Goal: Task Accomplishment & Management: Use online tool/utility

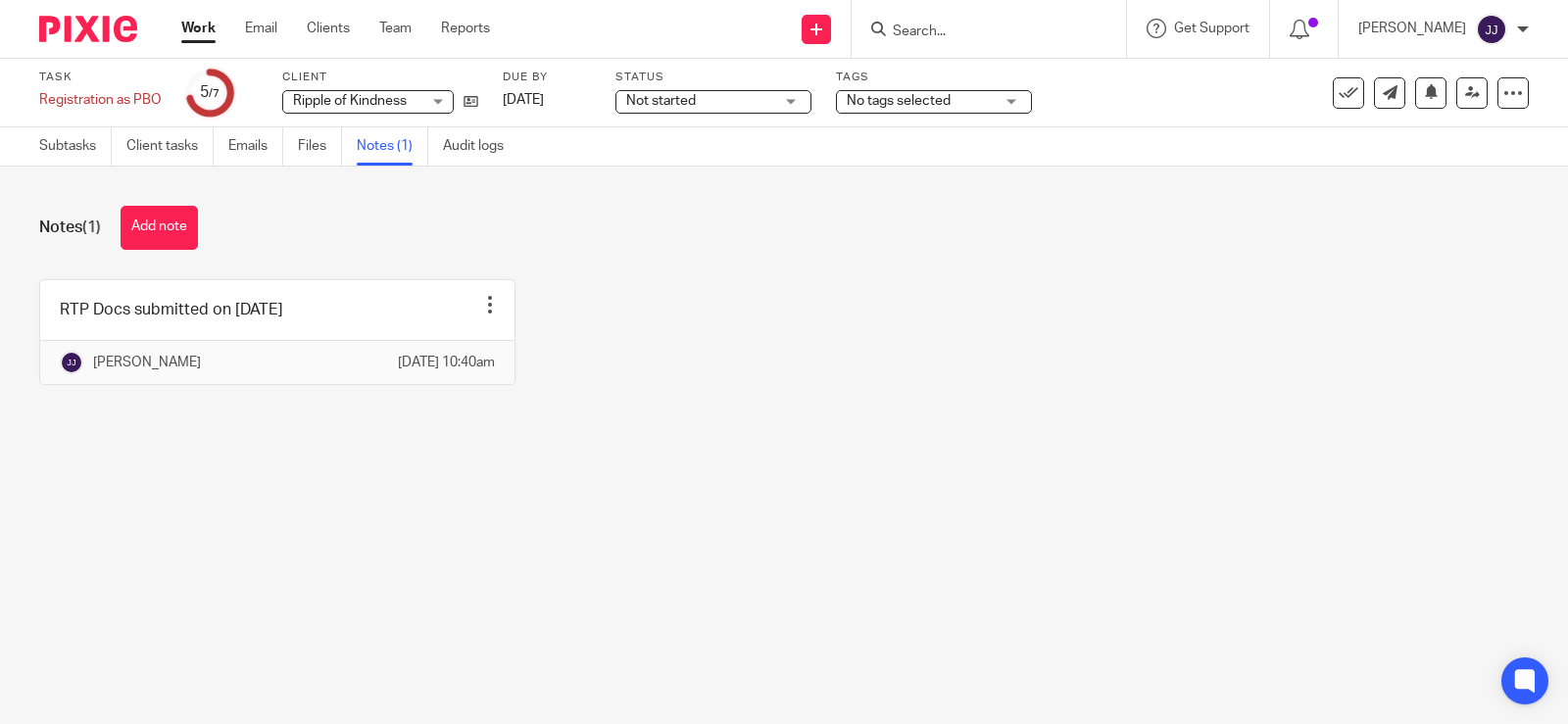
click at [927, 32] on input "Search" at bounding box center [978, 33] width 177 height 18
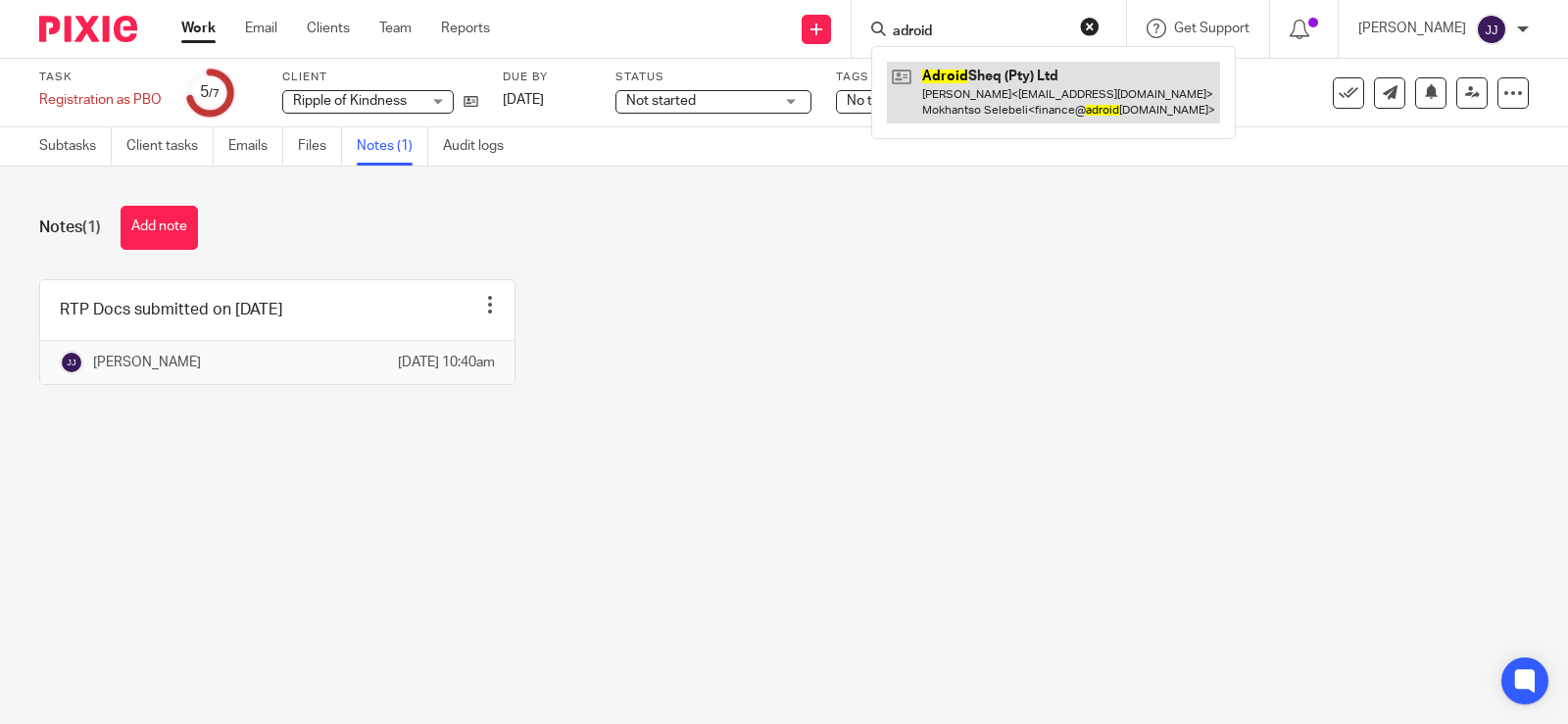
type input "adroid"
click at [987, 76] on link at bounding box center [1053, 92] width 333 height 61
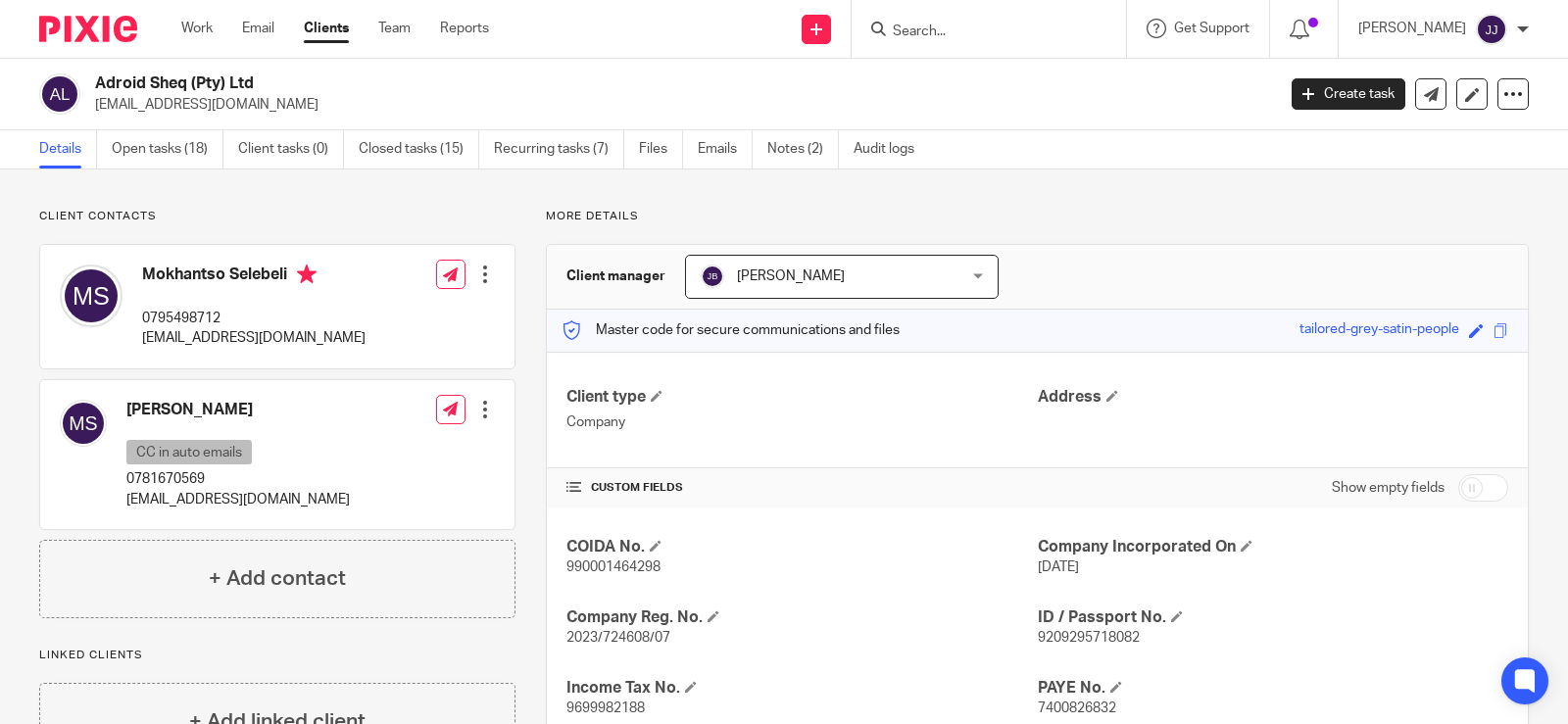
drag, startPoint x: 795, startPoint y: 528, endPoint x: 799, endPoint y: 514, distance: 14.6
click at [798, 523] on div "COIDA No. 990001464298 Company Incorporated On 4 May 2023 Company Reg. No. 2023…" at bounding box center [1037, 698] width 981 height 381
click at [589, 637] on span "2023/724608/07" at bounding box center [618, 638] width 104 height 14
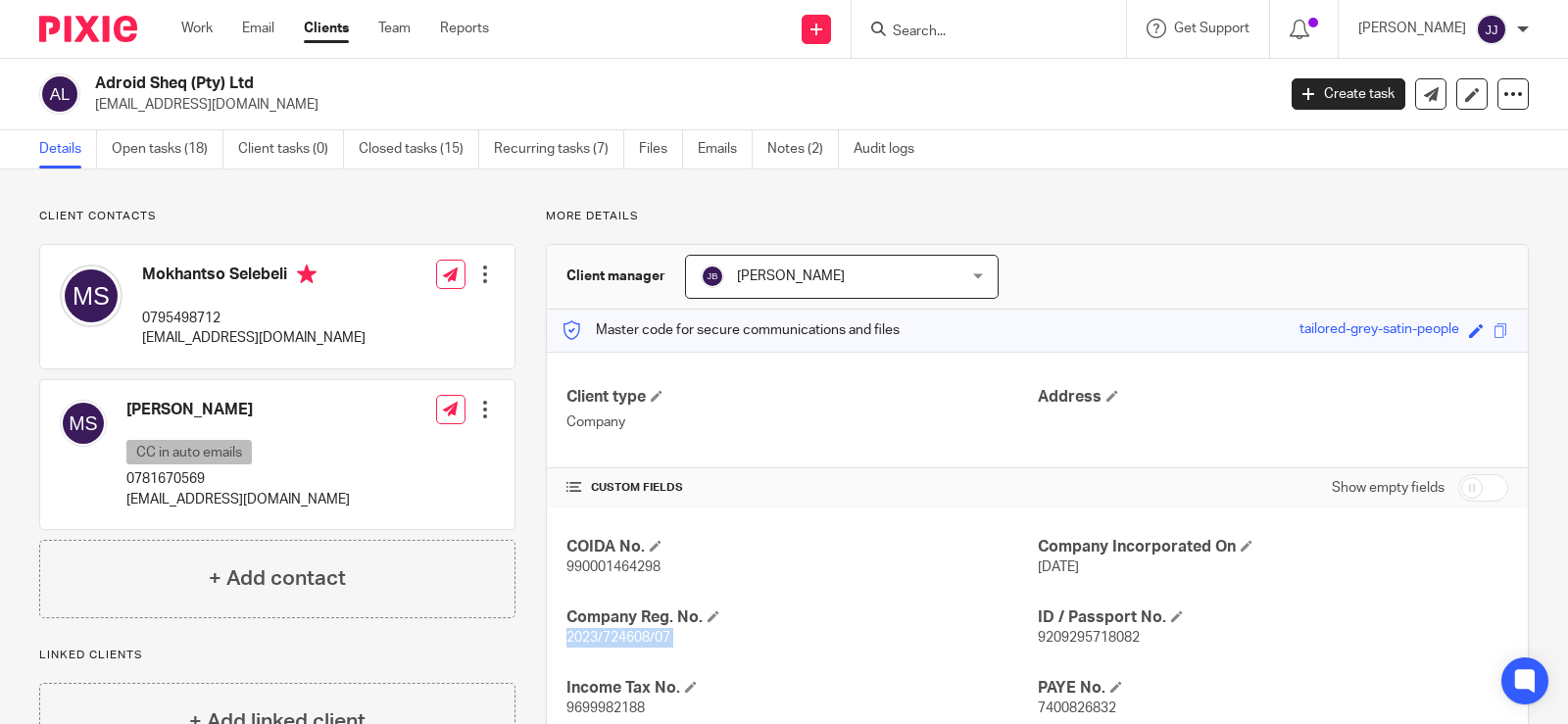
copy p "2023/724608/07"
click at [595, 569] on span "990001464298" at bounding box center [613, 567] width 94 height 14
copy p "990001464298"
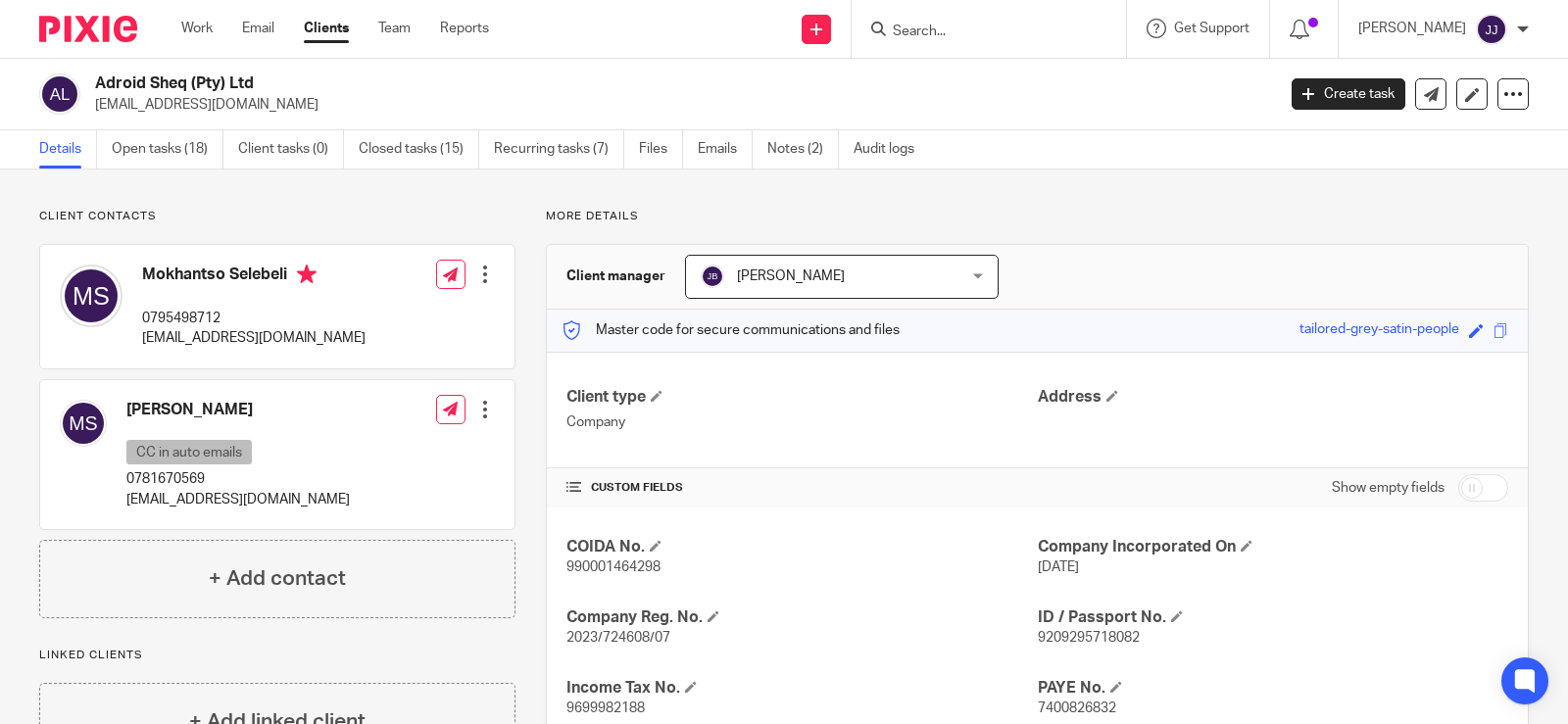
click at [633, 631] on span "2023/724608/07" at bounding box center [618, 638] width 104 height 14
click at [634, 634] on span "2023/724608/07" at bounding box center [618, 638] width 104 height 14
copy p "2023/724608/07"
click at [610, 566] on span "990001464298" at bounding box center [613, 567] width 94 height 14
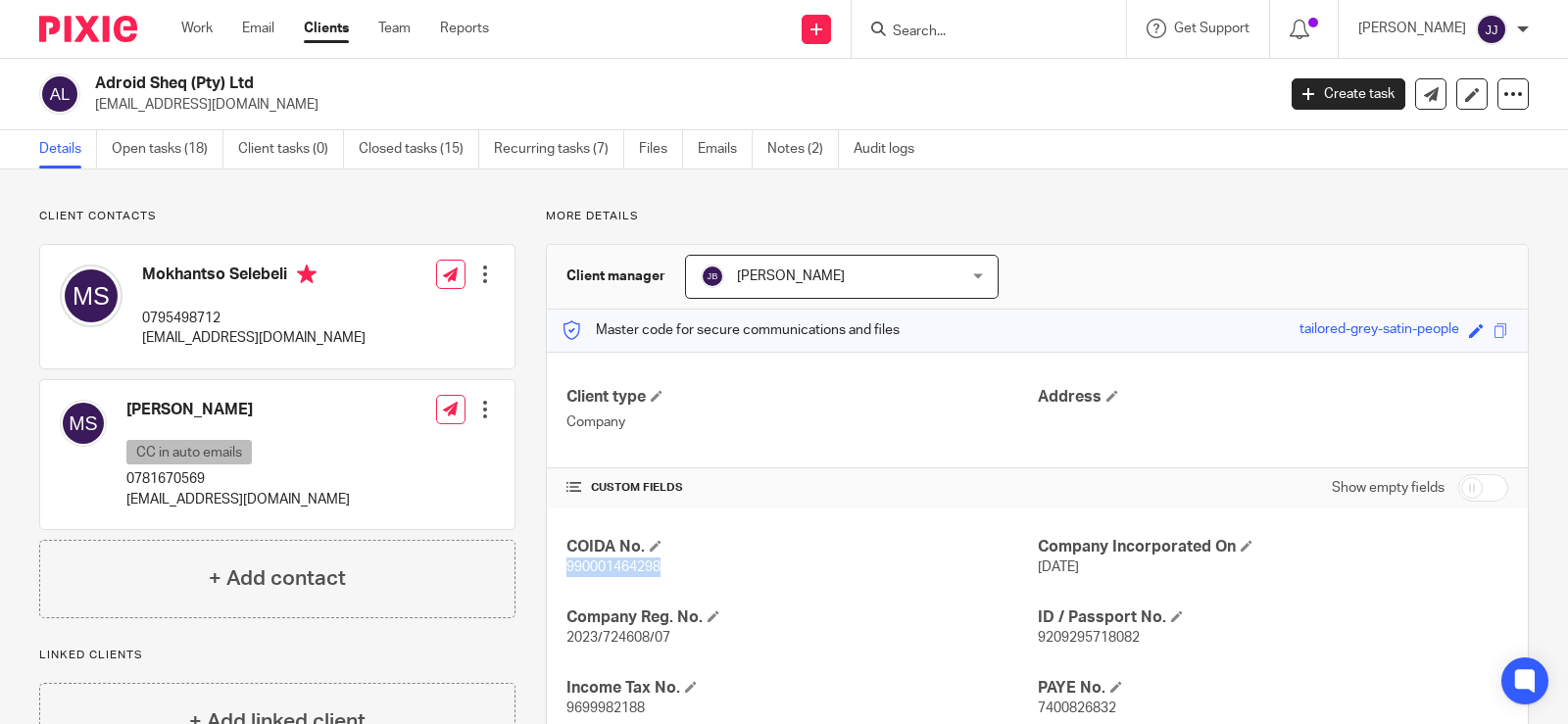
click at [610, 566] on span "990001464298" at bounding box center [613, 567] width 94 height 14
copy span "990001464298"
click at [990, 38] on input "Search" at bounding box center [978, 33] width 177 height 18
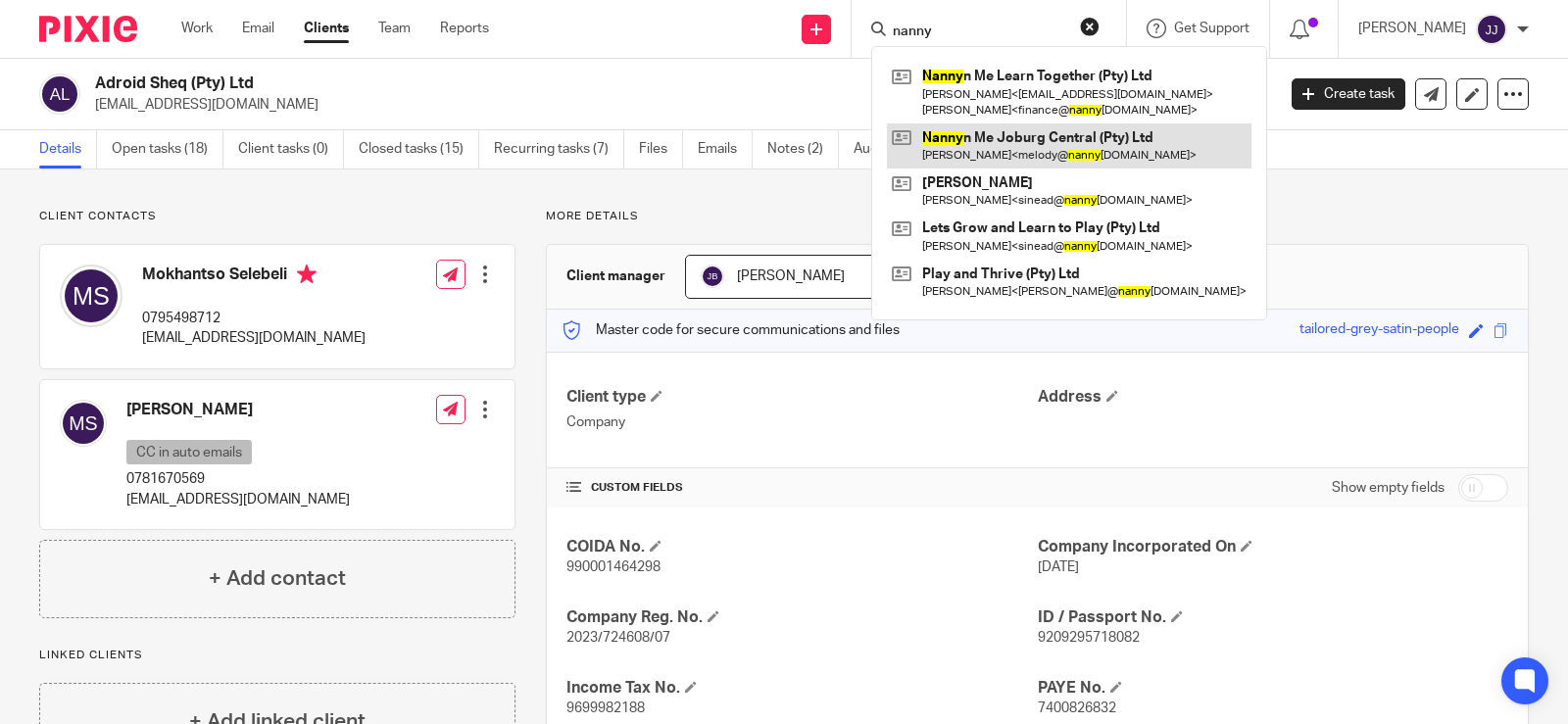
type input "nanny"
click at [1008, 164] on link at bounding box center [1068, 146] width 364 height 45
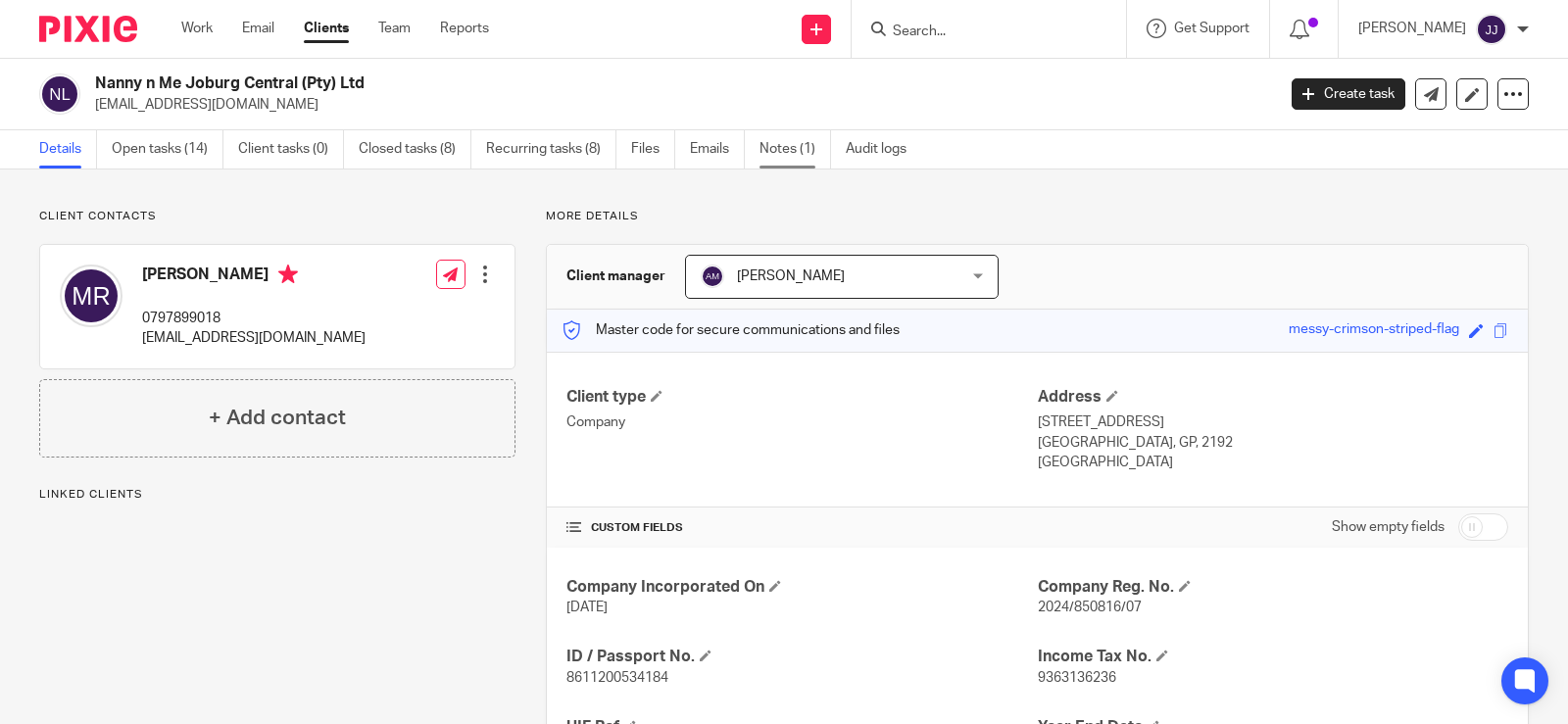
click at [772, 136] on link "Notes (1)" at bounding box center [795, 150] width 72 height 38
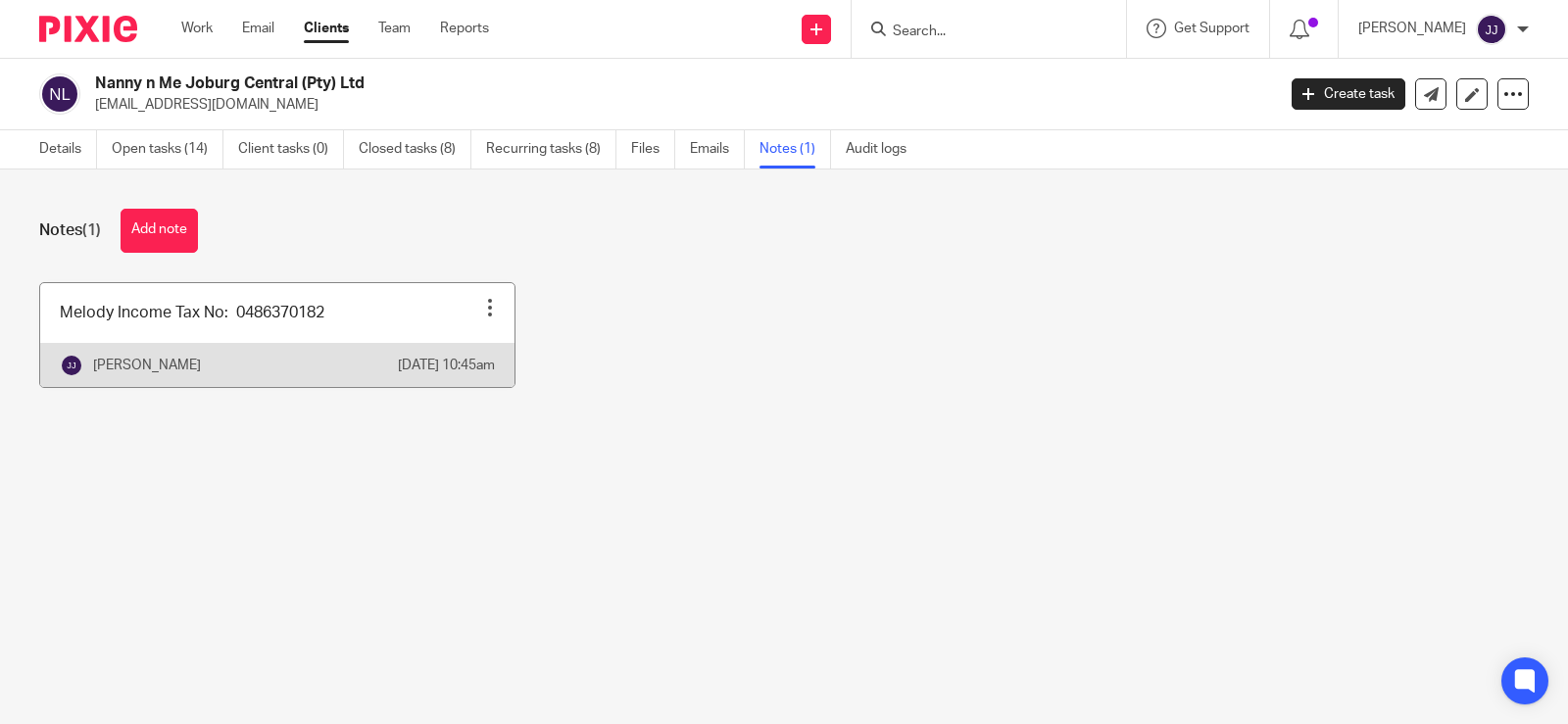
click at [480, 304] on div at bounding box center [490, 308] width 20 height 20
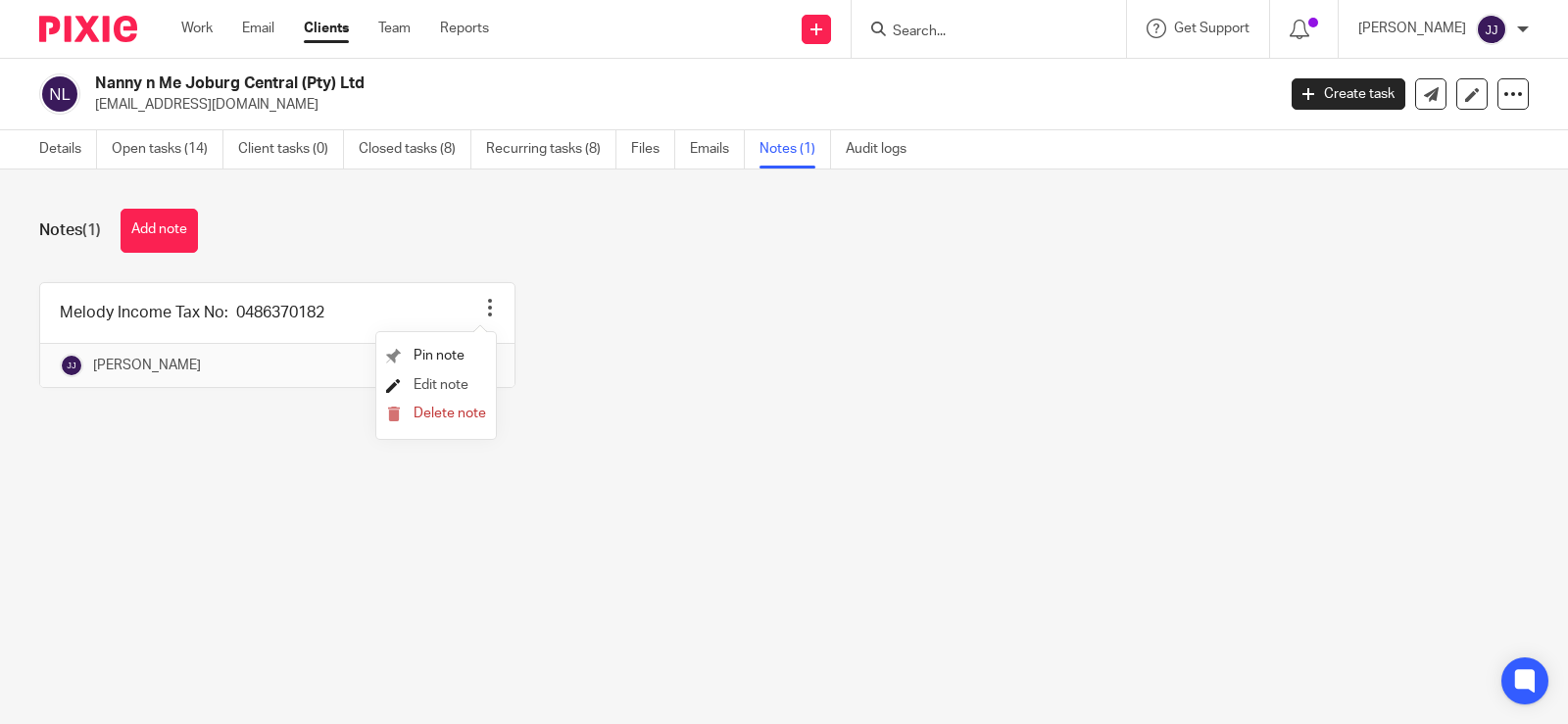
click at [443, 384] on span "Edit note" at bounding box center [440, 385] width 55 height 14
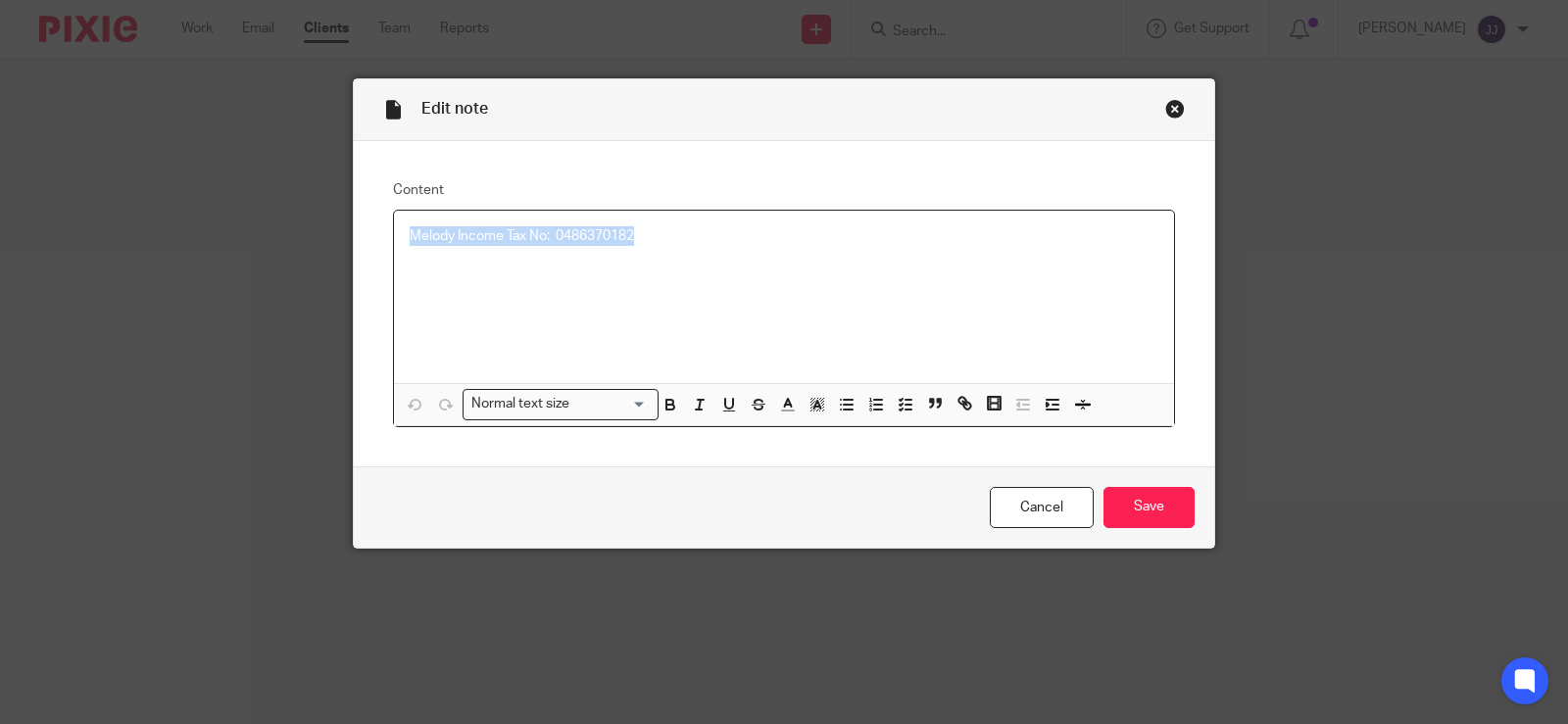
drag, startPoint x: 601, startPoint y: 232, endPoint x: 406, endPoint y: 229, distance: 195.0
click at [406, 229] on div "Melody Income Tax No: 0486370182" at bounding box center [784, 297] width 780 height 173
copy p "Melody Income Tax No: 0486370182"
click at [1113, 506] on input "Save" at bounding box center [1148, 508] width 91 height 42
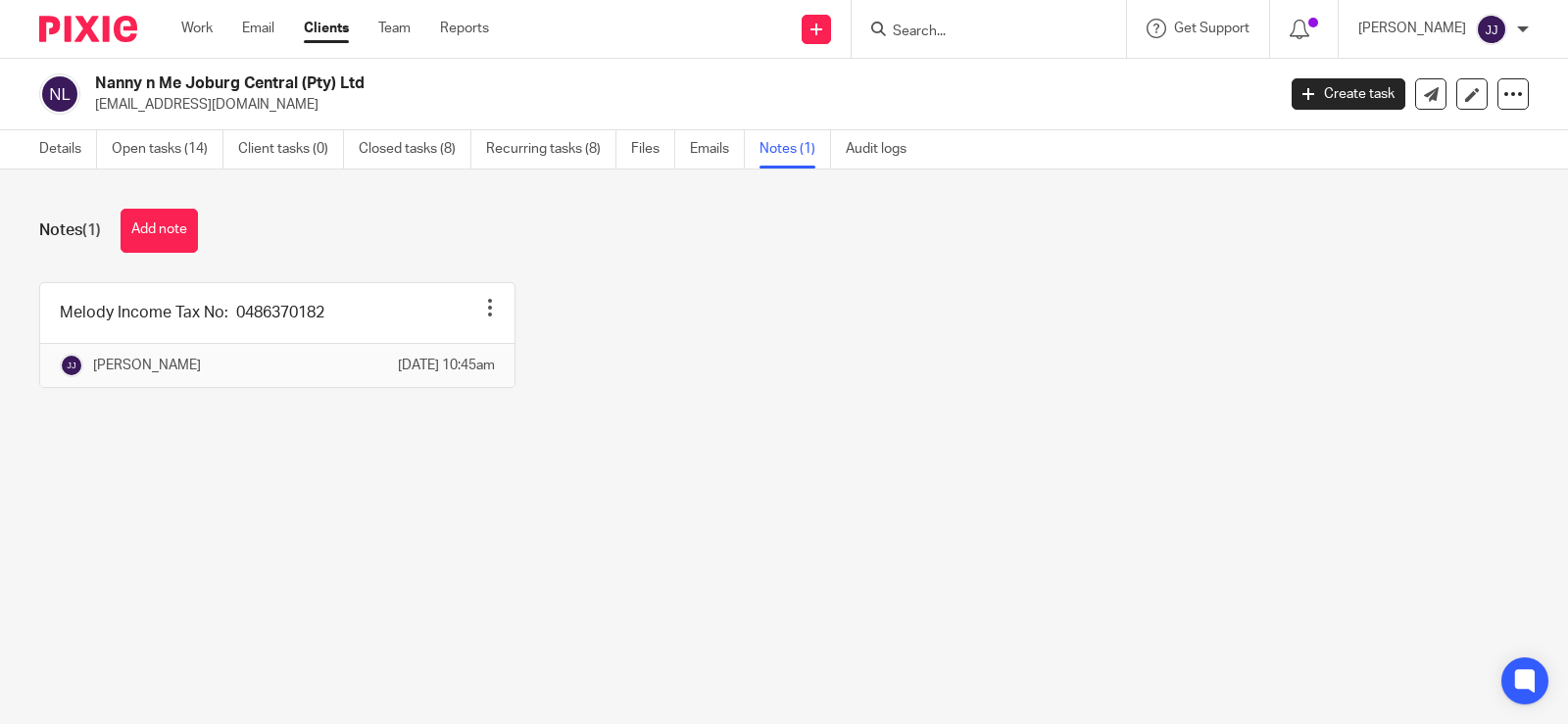
click at [924, 27] on input "Search" at bounding box center [978, 33] width 177 height 18
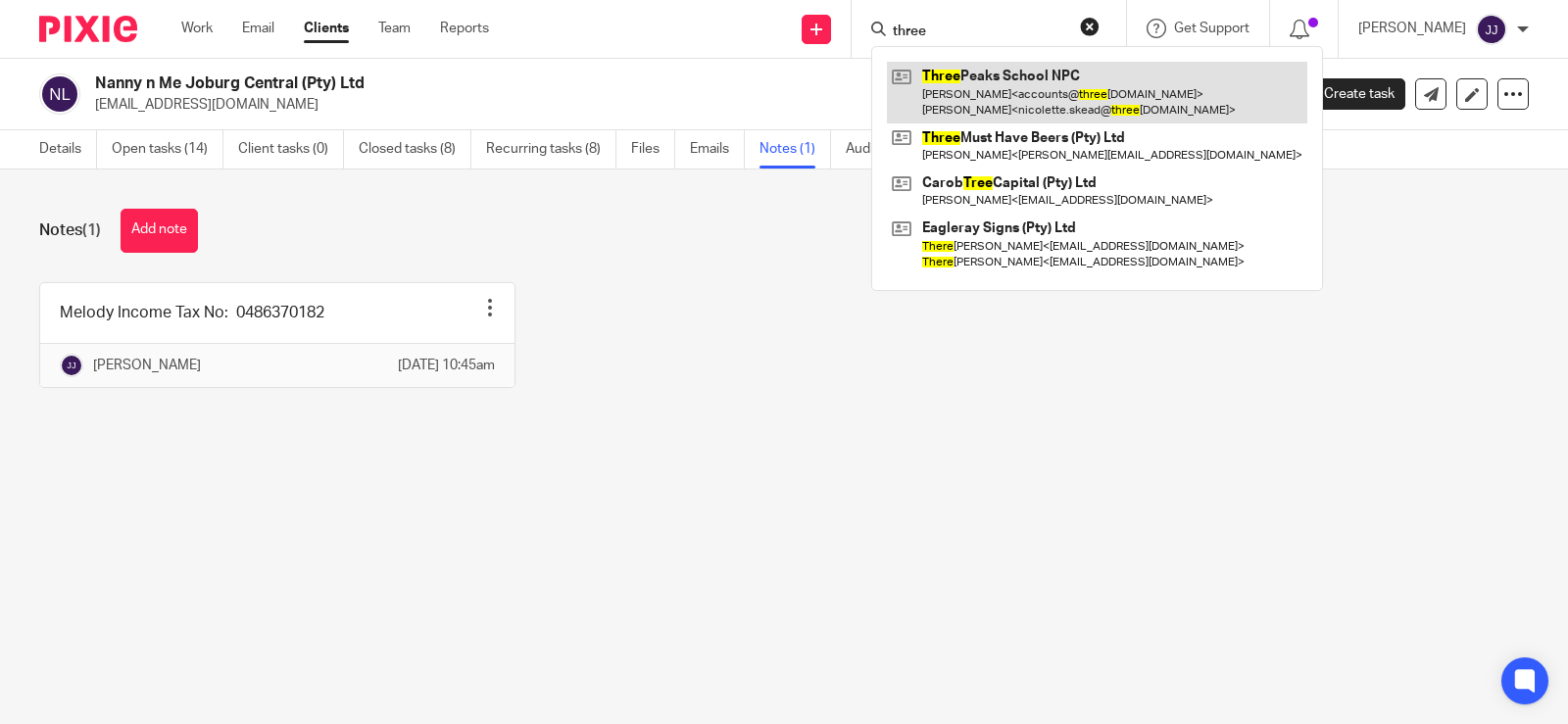
type input "three"
click at [1000, 101] on link at bounding box center [1096, 92] width 420 height 61
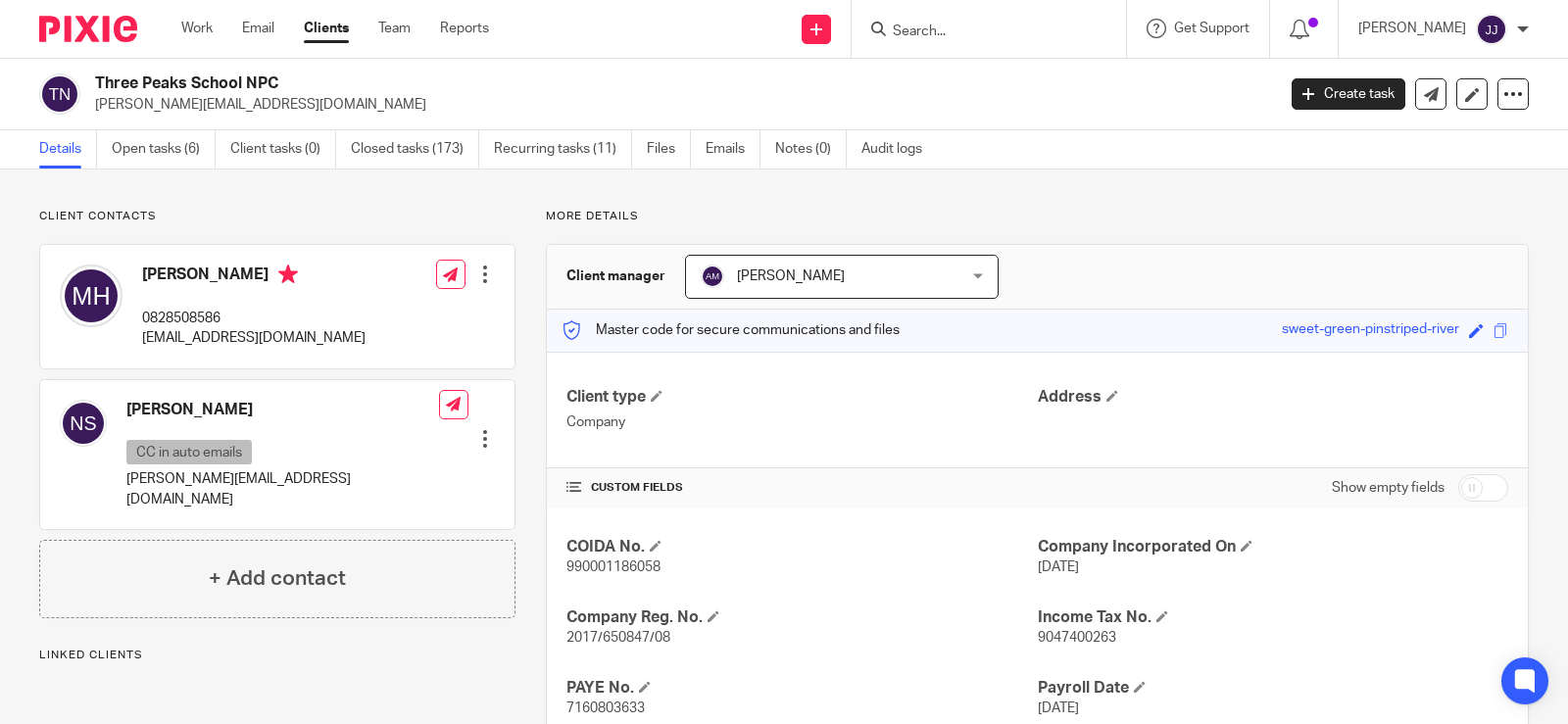
drag, startPoint x: 223, startPoint y: 78, endPoint x: 98, endPoint y: 79, distance: 125.0
click at [98, 79] on h2 "Three Peaks School NPC" at bounding box center [561, 84] width 933 height 21
copy h2 "Three Peaks School NPC"
click at [618, 643] on span "2017/650847/08" at bounding box center [618, 638] width 104 height 14
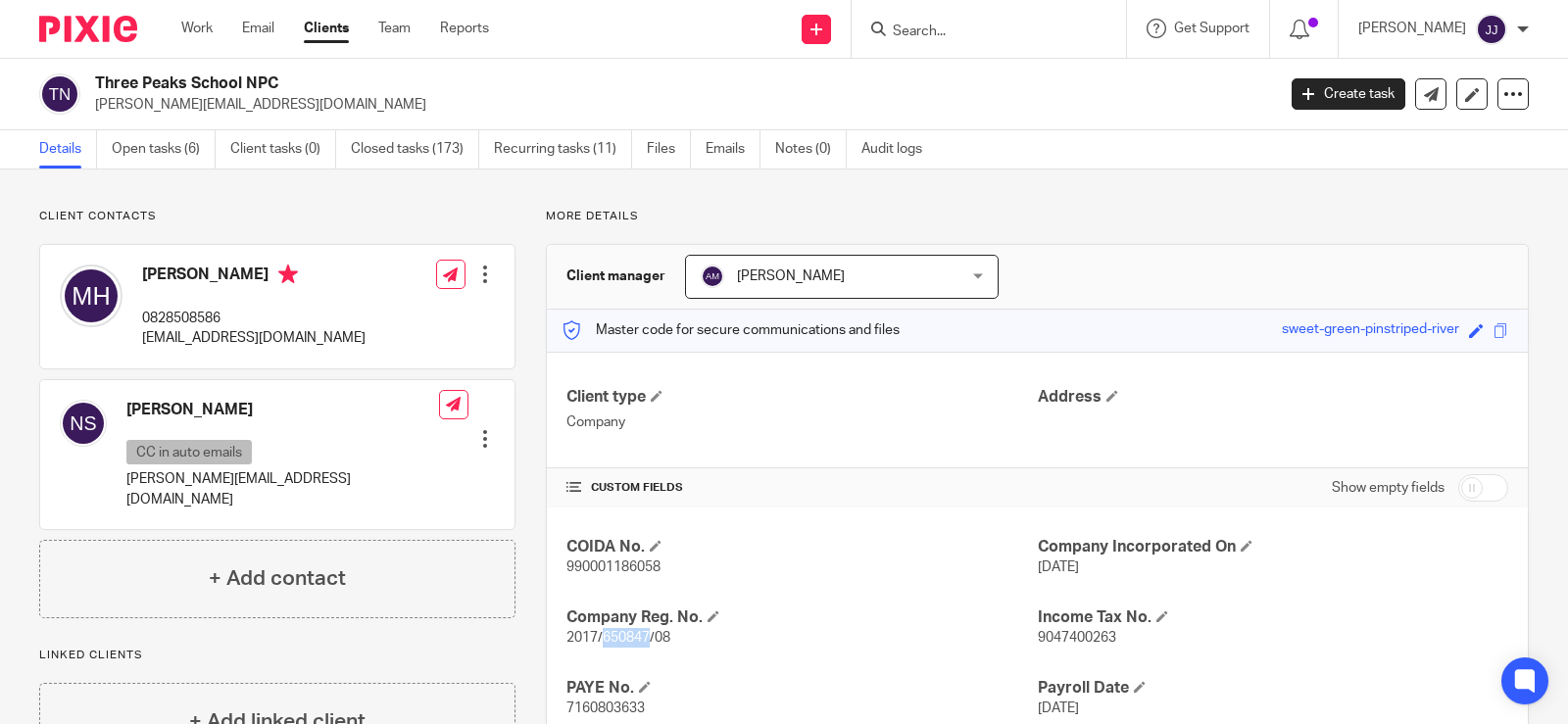
click at [622, 642] on span "2017/650847/08" at bounding box center [618, 638] width 104 height 14
click at [607, 569] on span "990001186058" at bounding box center [613, 567] width 94 height 14
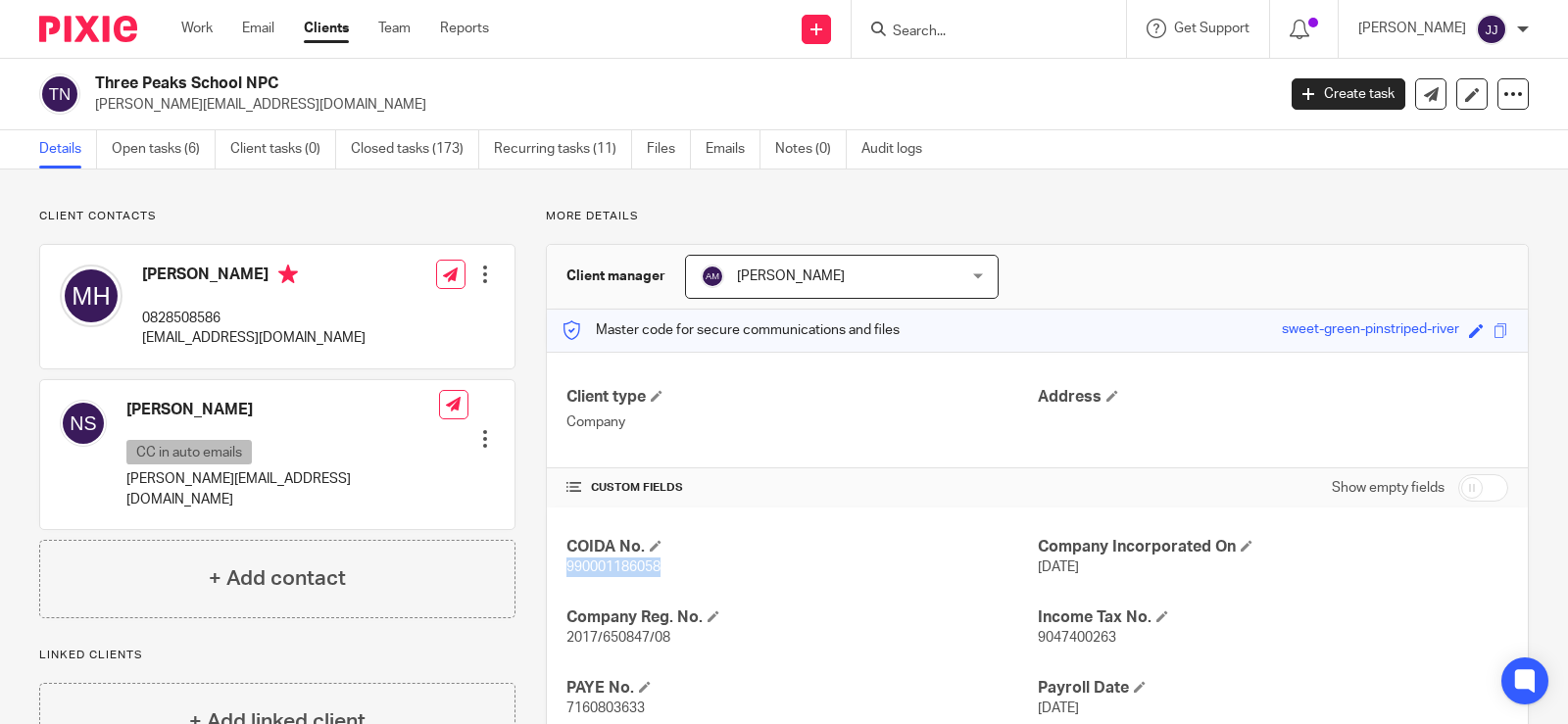
click at [607, 569] on span "990001186058" at bounding box center [613, 567] width 94 height 14
copy span "990001186058"
click at [202, 85] on h2 "Three Peaks School NPC" at bounding box center [561, 84] width 933 height 21
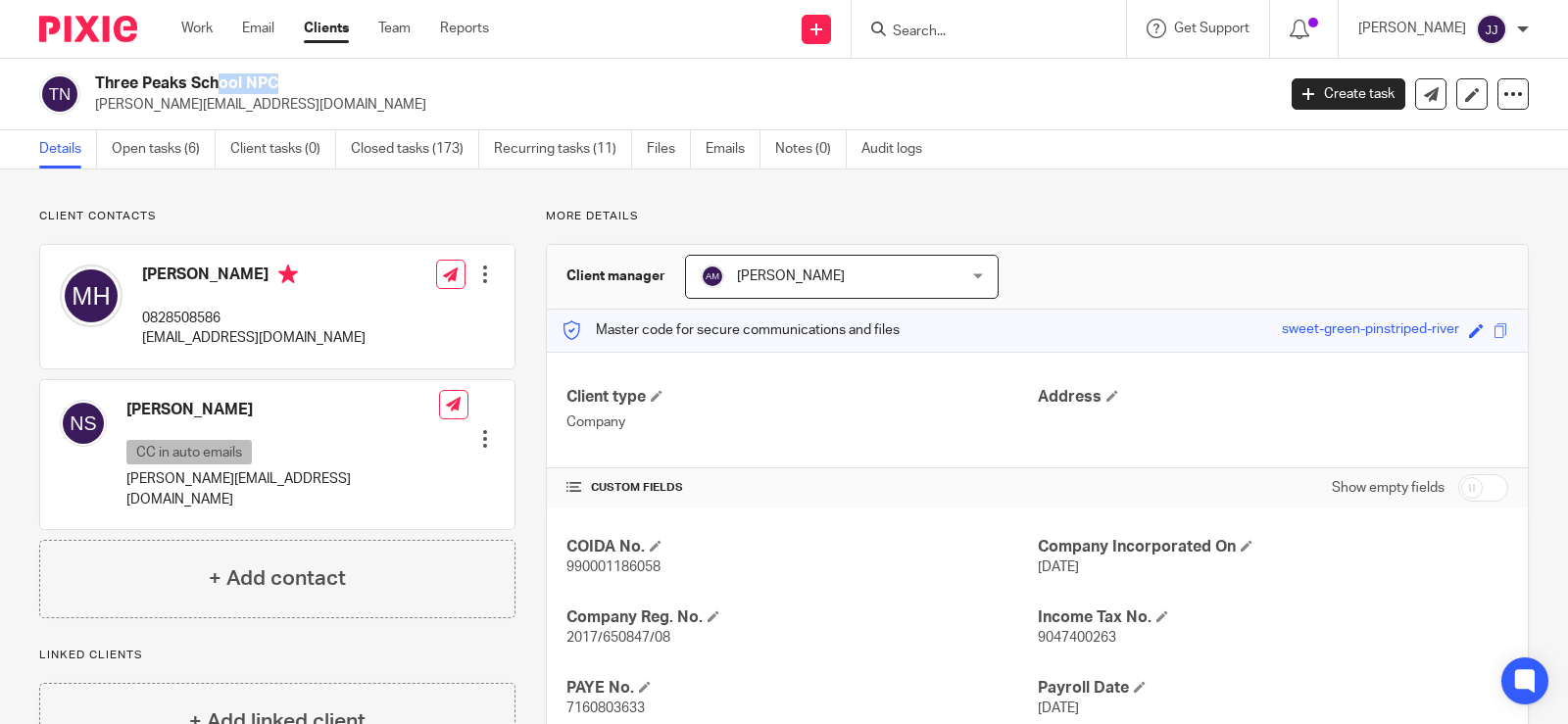
copy div "Three Peaks School NPC"
click at [600, 632] on span "2017/650847/08" at bounding box center [618, 638] width 104 height 14
click at [604, 629] on p "2017/650847/08" at bounding box center [800, 638] width 470 height 20
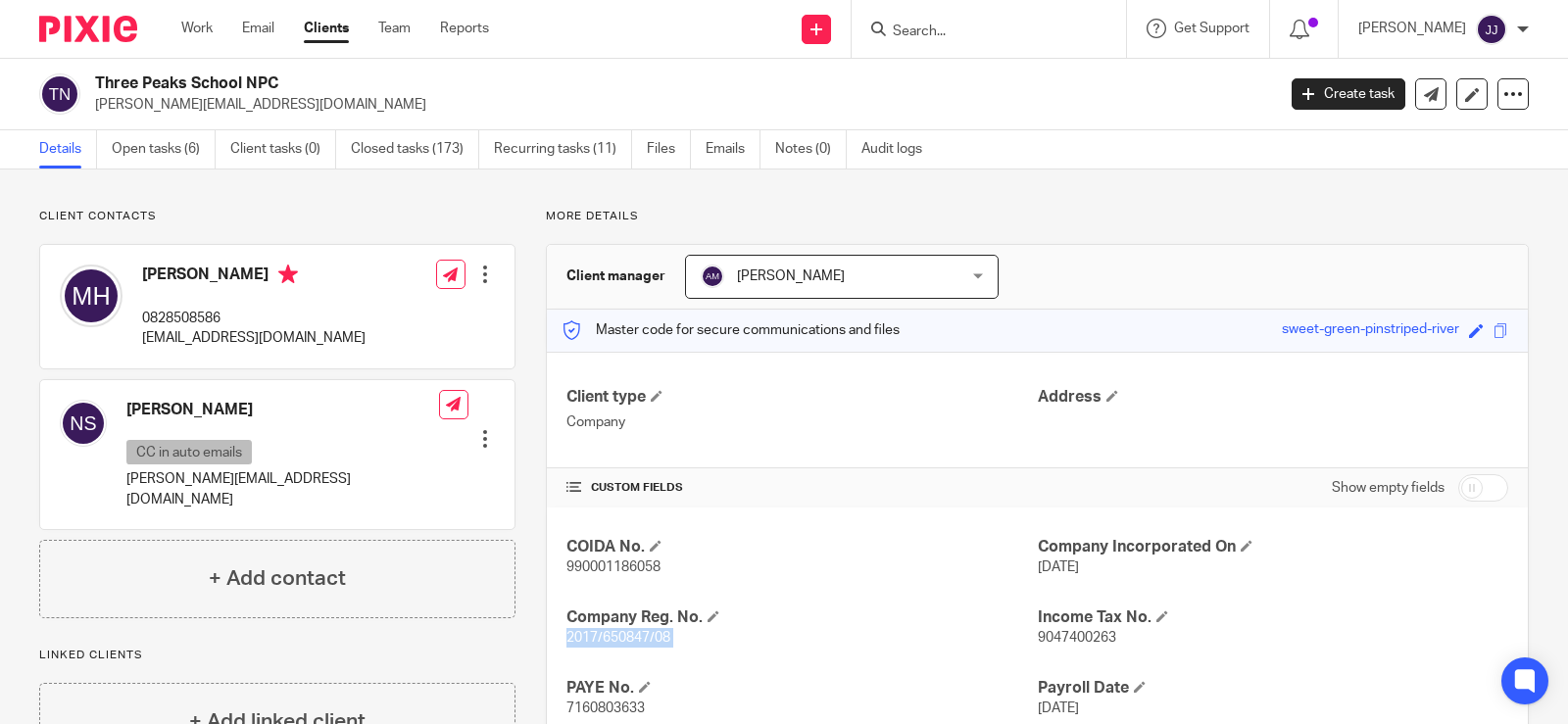
click at [605, 629] on p "2017/650847/08" at bounding box center [800, 638] width 470 height 20
click at [1308, 103] on link "Create task" at bounding box center [1348, 94] width 114 height 31
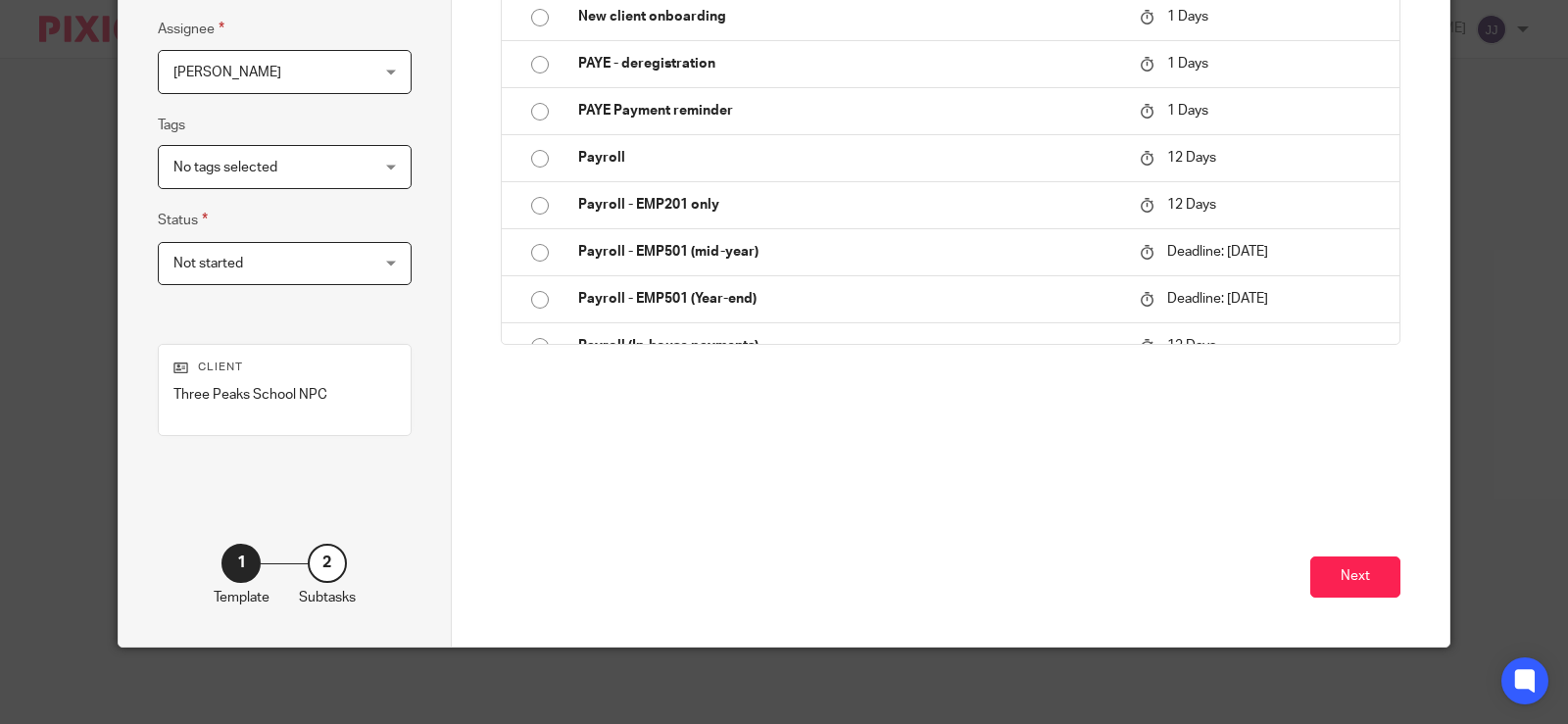
scroll to position [368, 0]
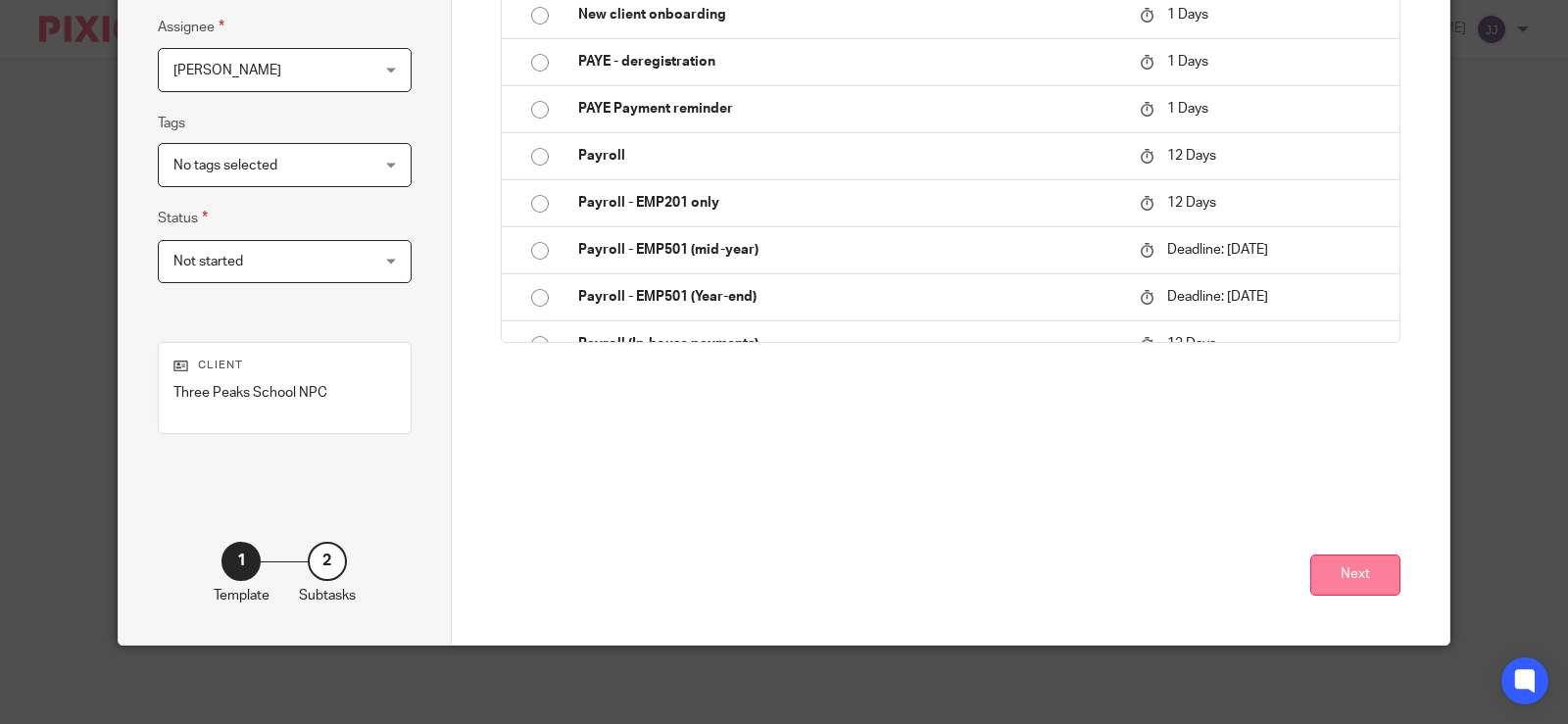
click at [1358, 587] on button "Next" at bounding box center [1354, 576] width 90 height 42
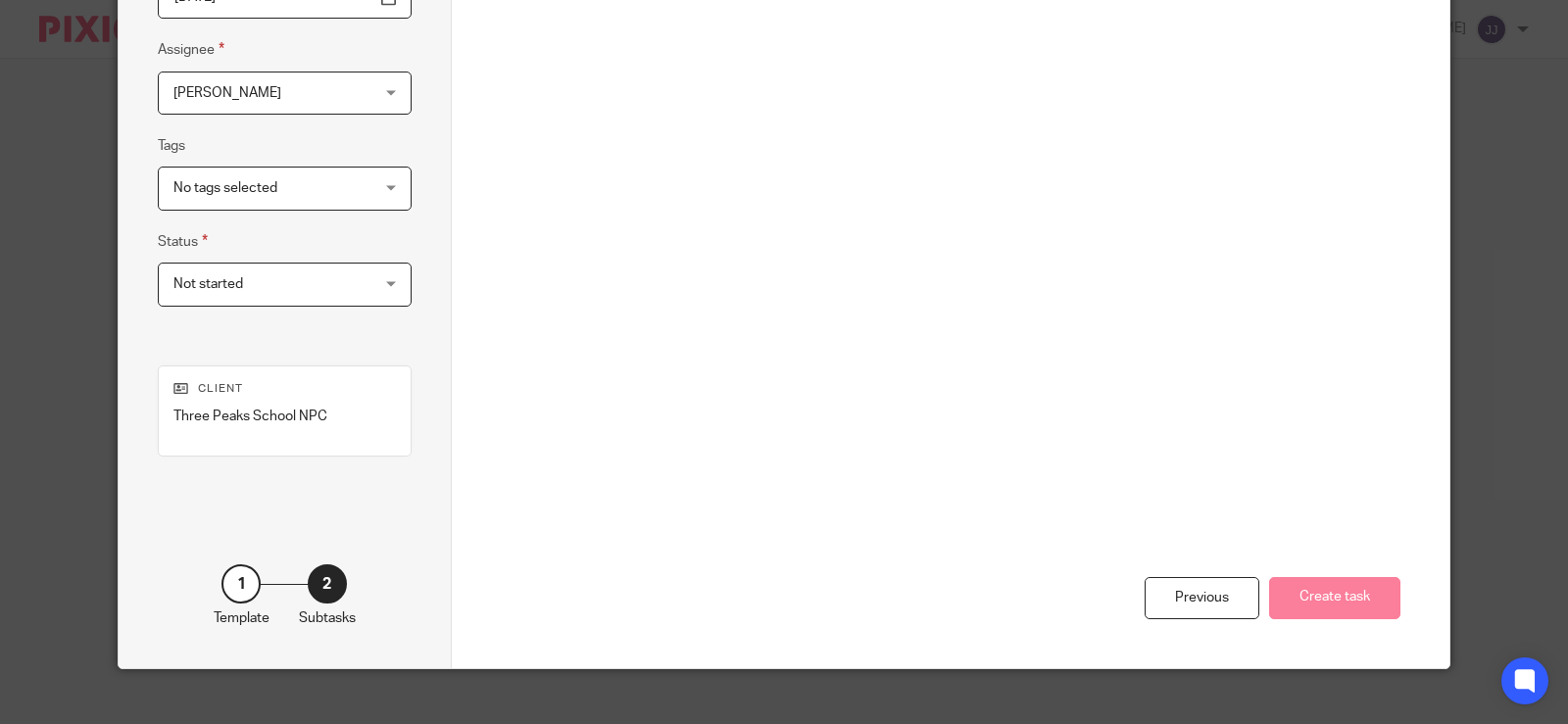
scroll to position [0, 0]
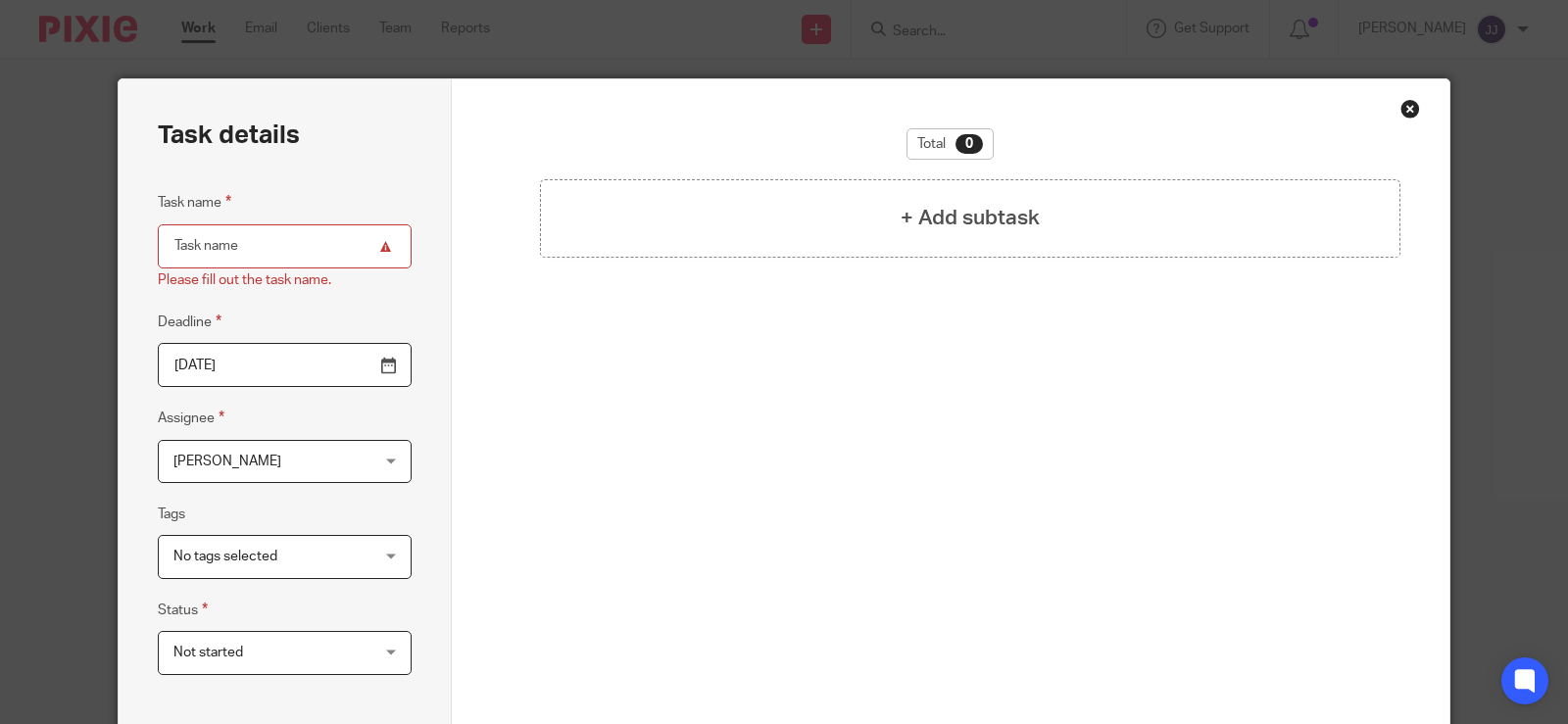
click at [1405, 103] on div "Close this dialog window" at bounding box center [1410, 109] width 20 height 20
click at [1400, 116] on div "Close this dialog window" at bounding box center [1410, 109] width 20 height 20
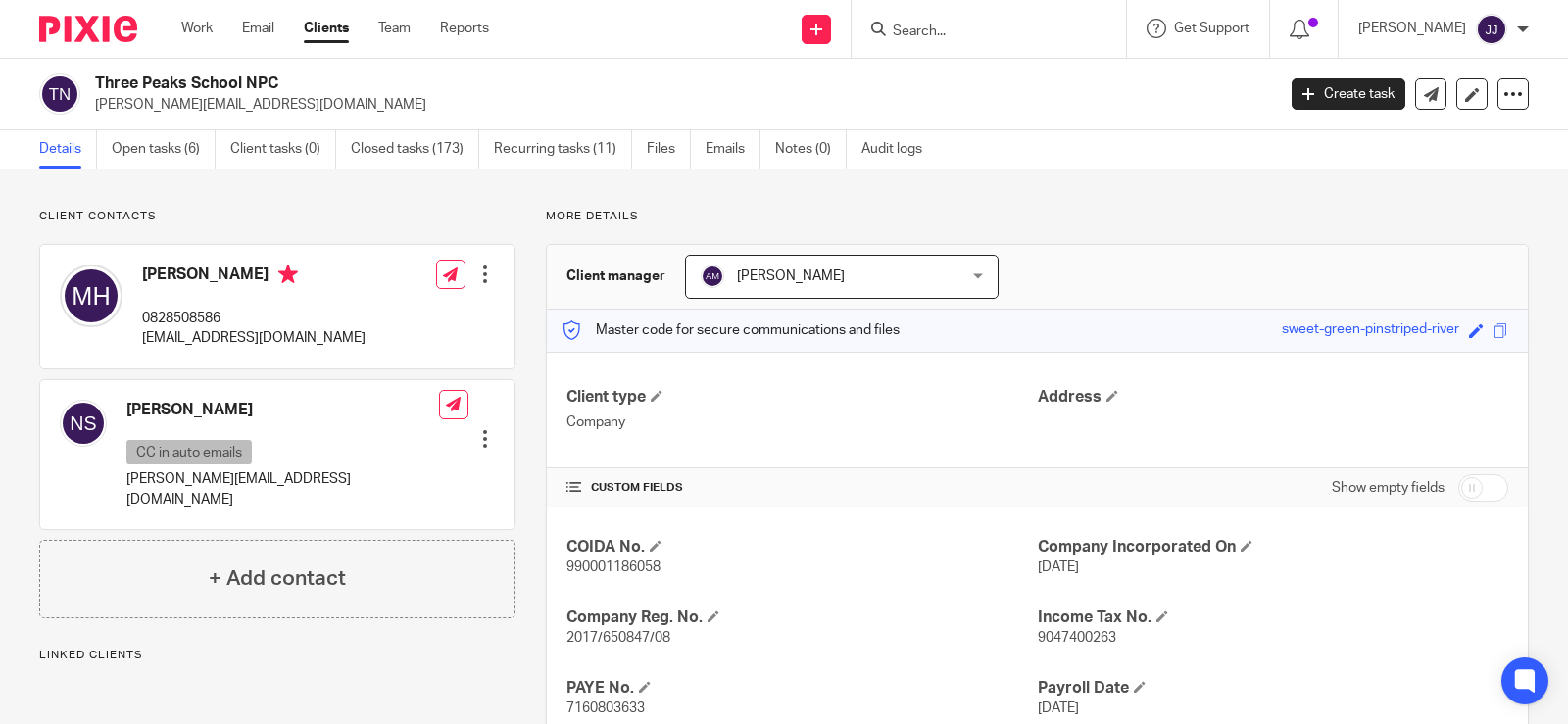
click at [947, 47] on div at bounding box center [988, 29] width 274 height 58
click at [961, 25] on input "Search" at bounding box center [978, 33] width 177 height 18
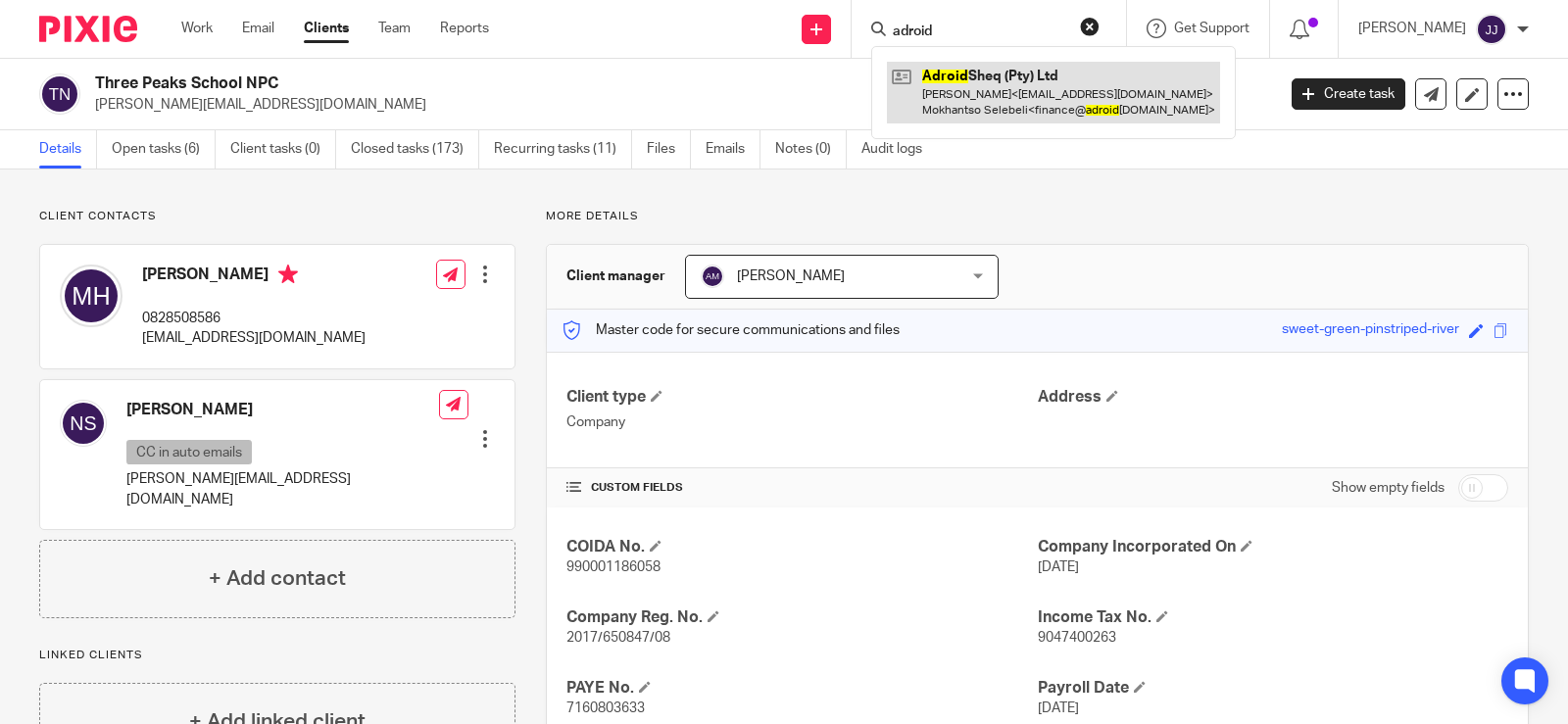
type input "adroid"
click at [992, 82] on link at bounding box center [1053, 92] width 333 height 61
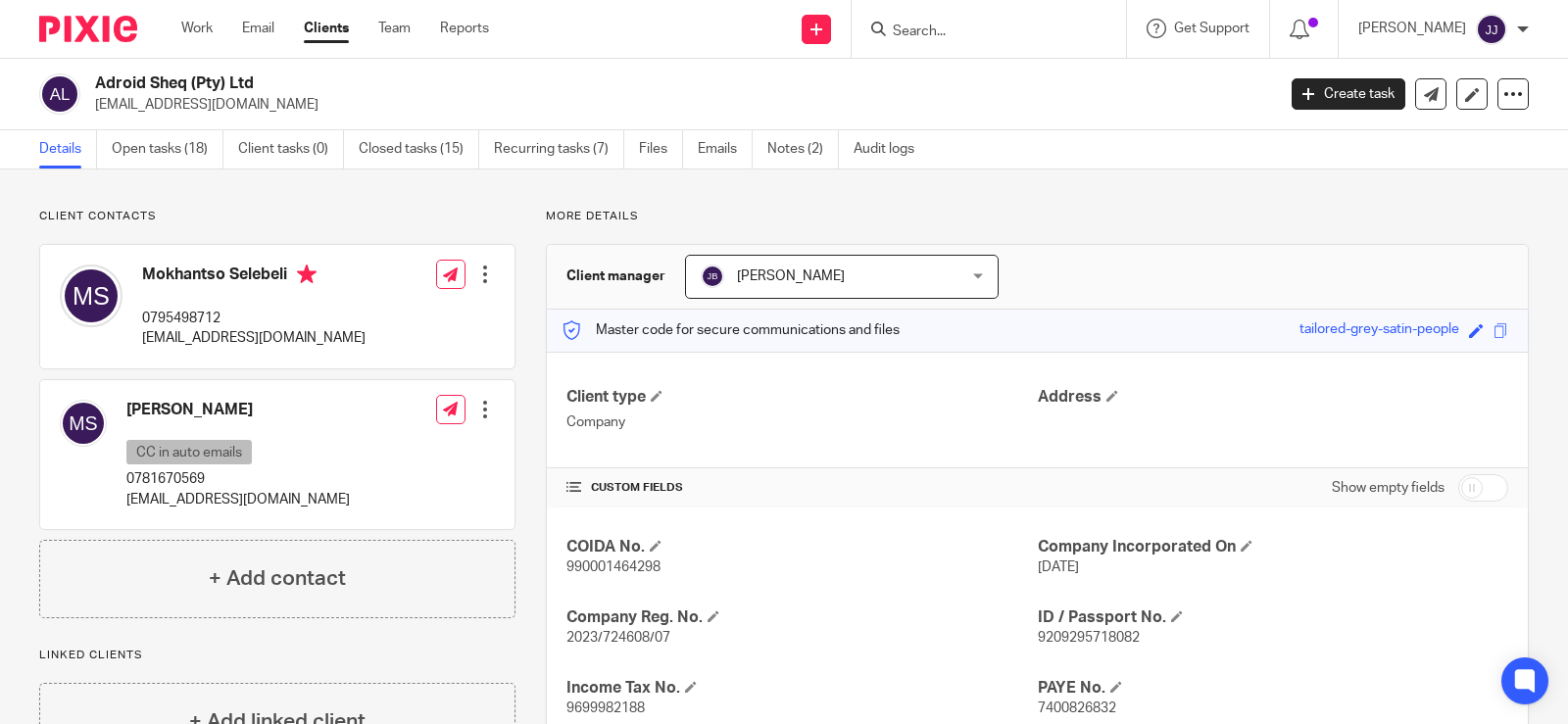
click at [610, 636] on span "2023/724608/07" at bounding box center [618, 638] width 104 height 14
copy p "2023/724608/07"
click at [590, 560] on span "990001464298" at bounding box center [613, 567] width 94 height 14
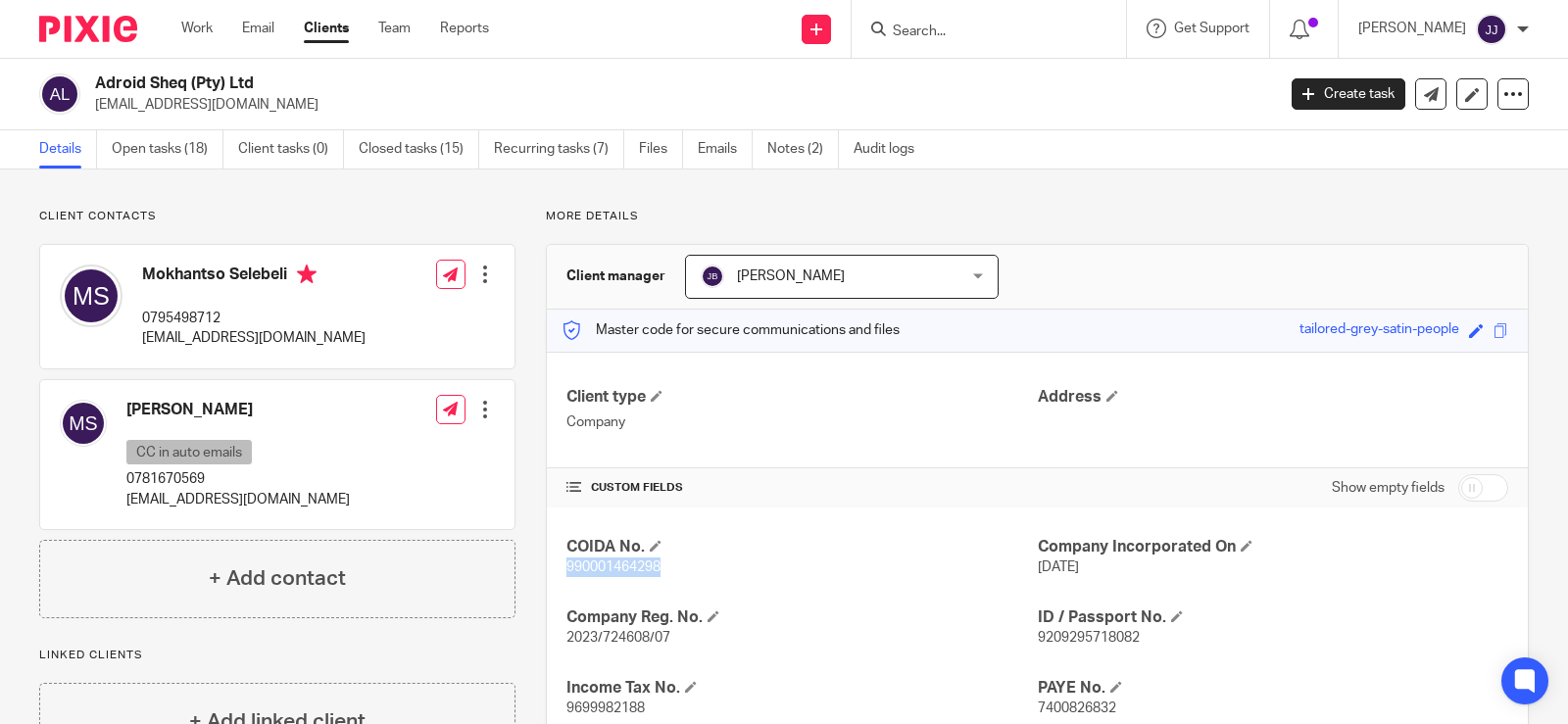
click at [590, 560] on span "990001464298" at bounding box center [613, 567] width 94 height 14
copy span "990001464298"
click at [603, 633] on span "2023/724608/07" at bounding box center [618, 638] width 104 height 14
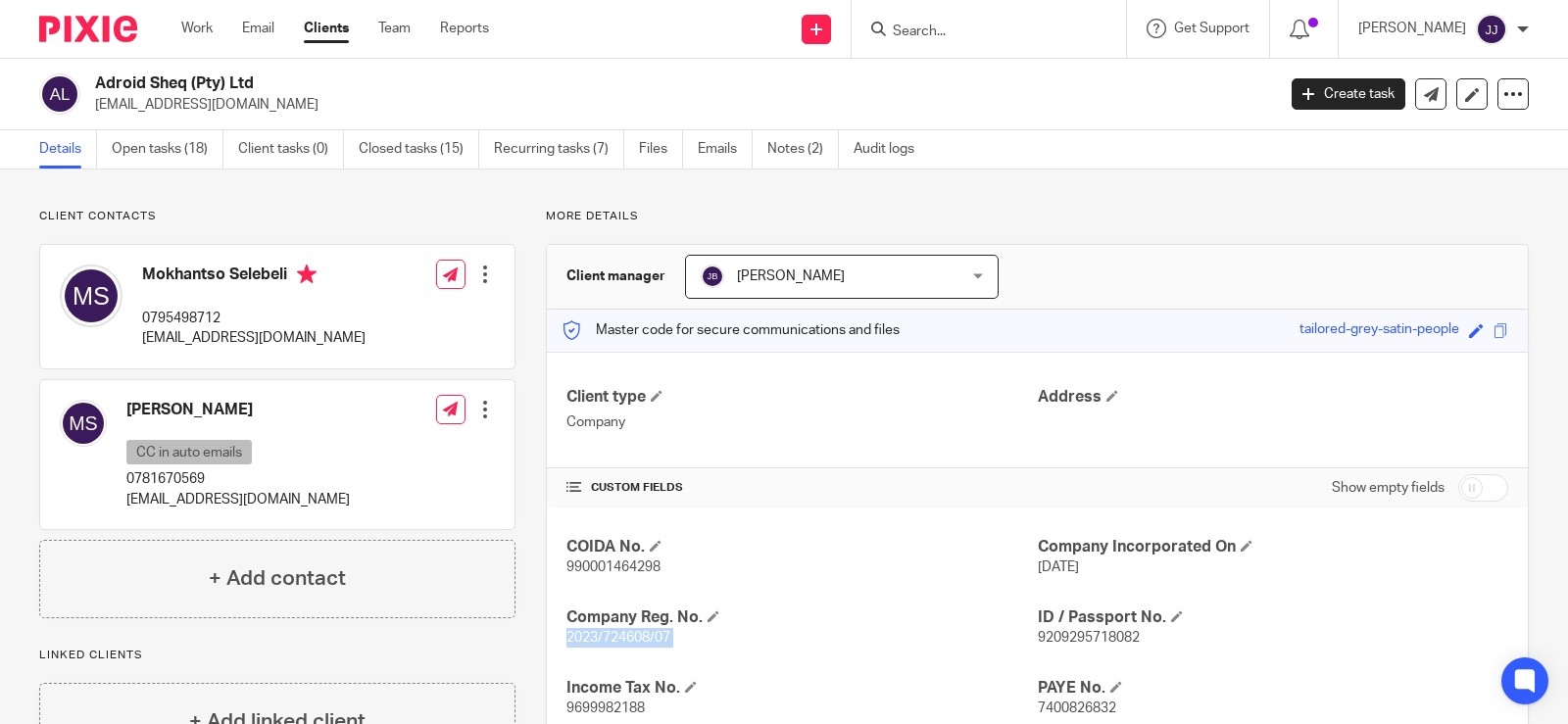
copy p "2023/724608/07"
click at [61, 365] on div "Mokhantso Selebeli 0795498712 [EMAIL_ADDRESS][DOMAIN_NAME] Edit contact Create …" at bounding box center [276, 307] width 474 height 124
click at [166, 274] on h4 "Mokhantso Selebeli" at bounding box center [254, 277] width 224 height 25
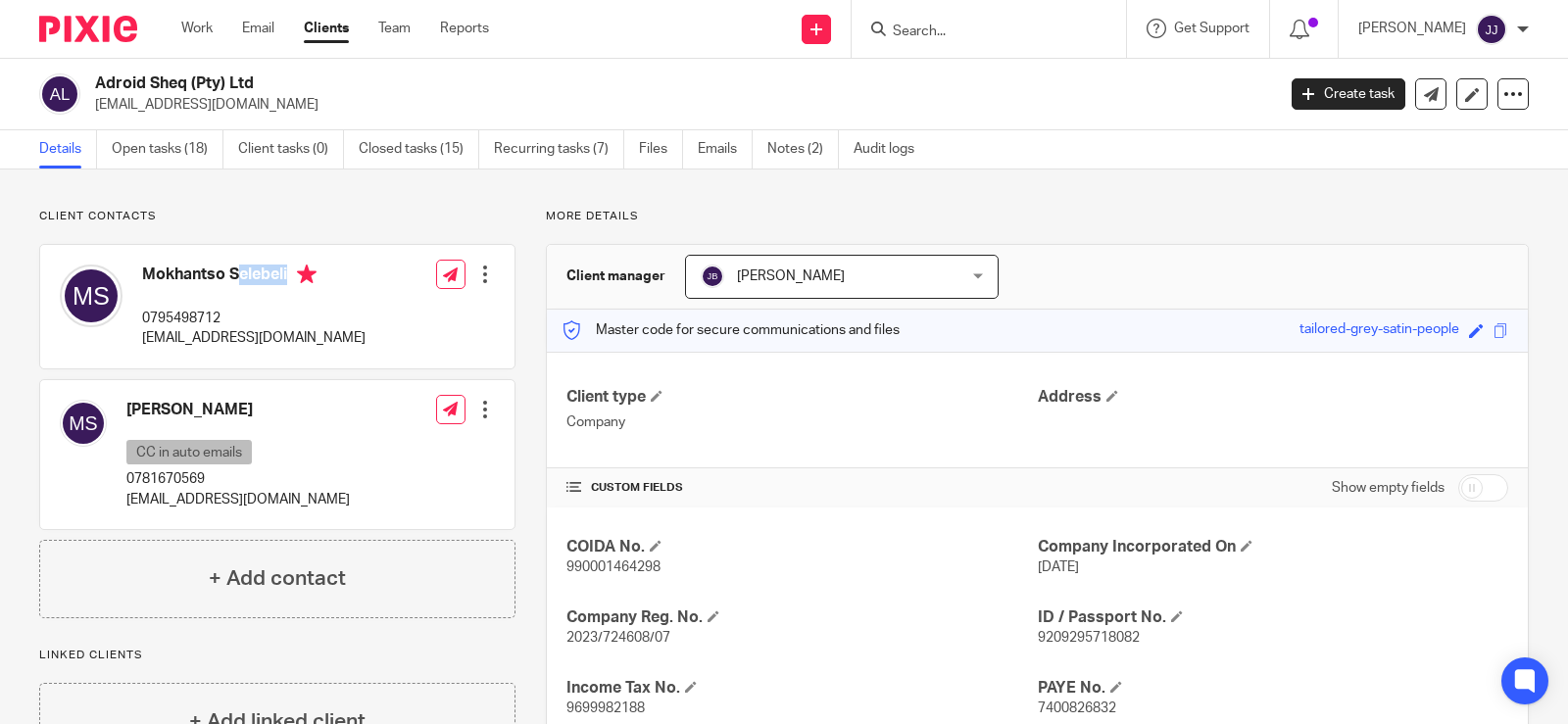
copy h4 "Mokhantso Selebeli"
click at [1077, 646] on p "9209295718082" at bounding box center [1272, 638] width 470 height 20
copy p "9209295718082"
